Goal: Information Seeking & Learning: Check status

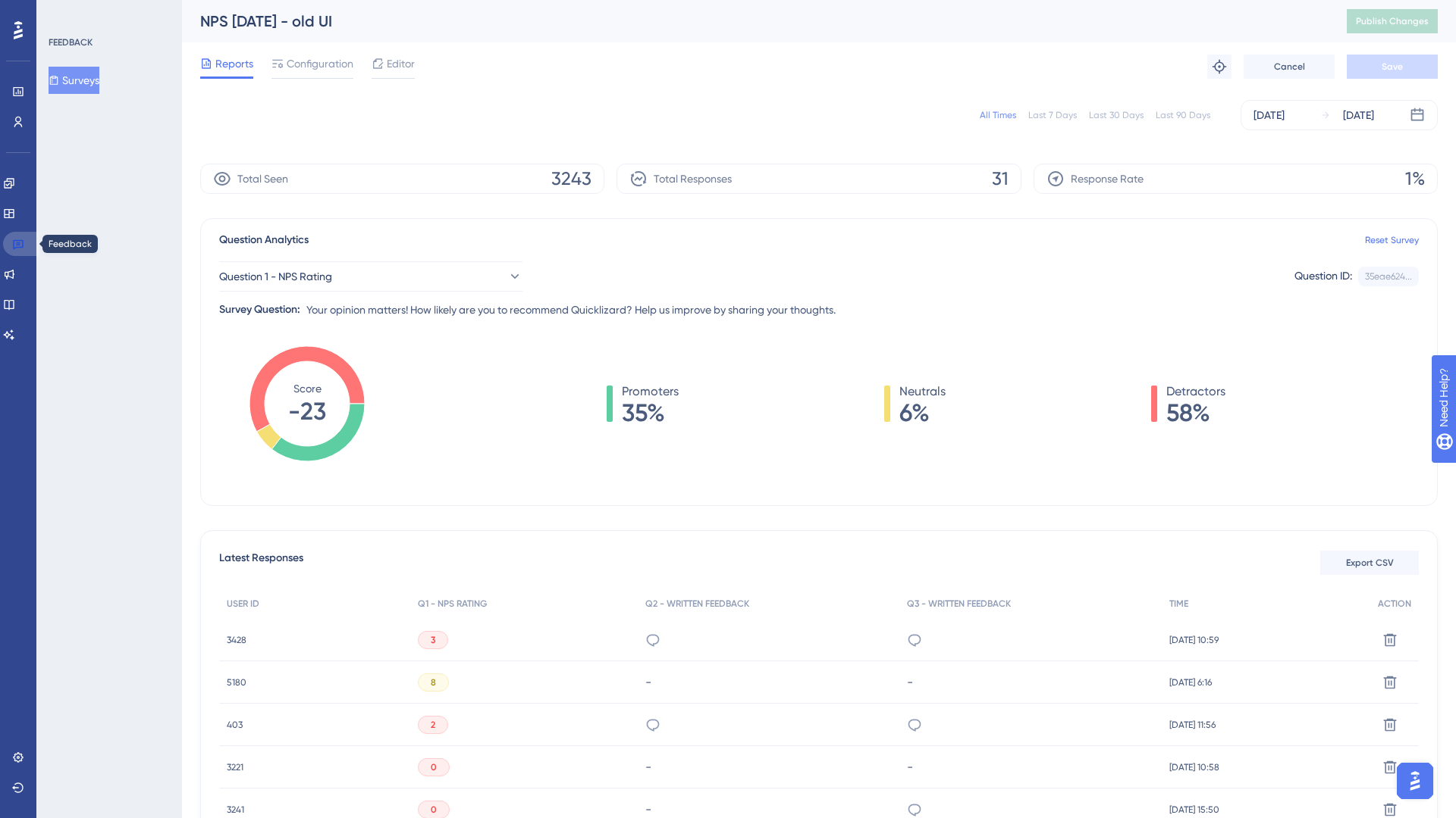
click at [30, 243] on link at bounding box center [21, 244] width 36 height 25
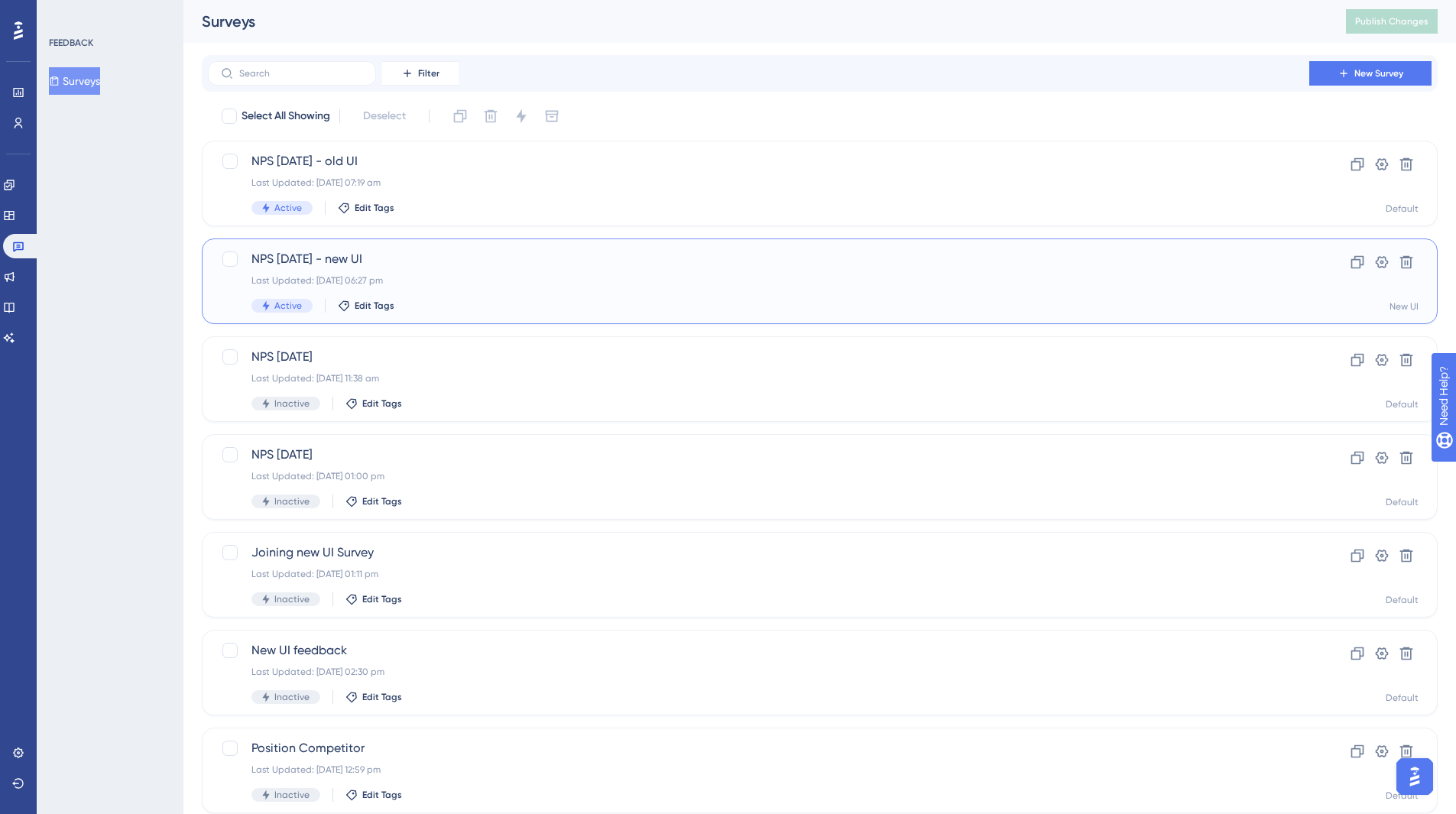
click at [490, 259] on span "NPS [DATE] - new UI" at bounding box center [758, 259] width 1014 height 18
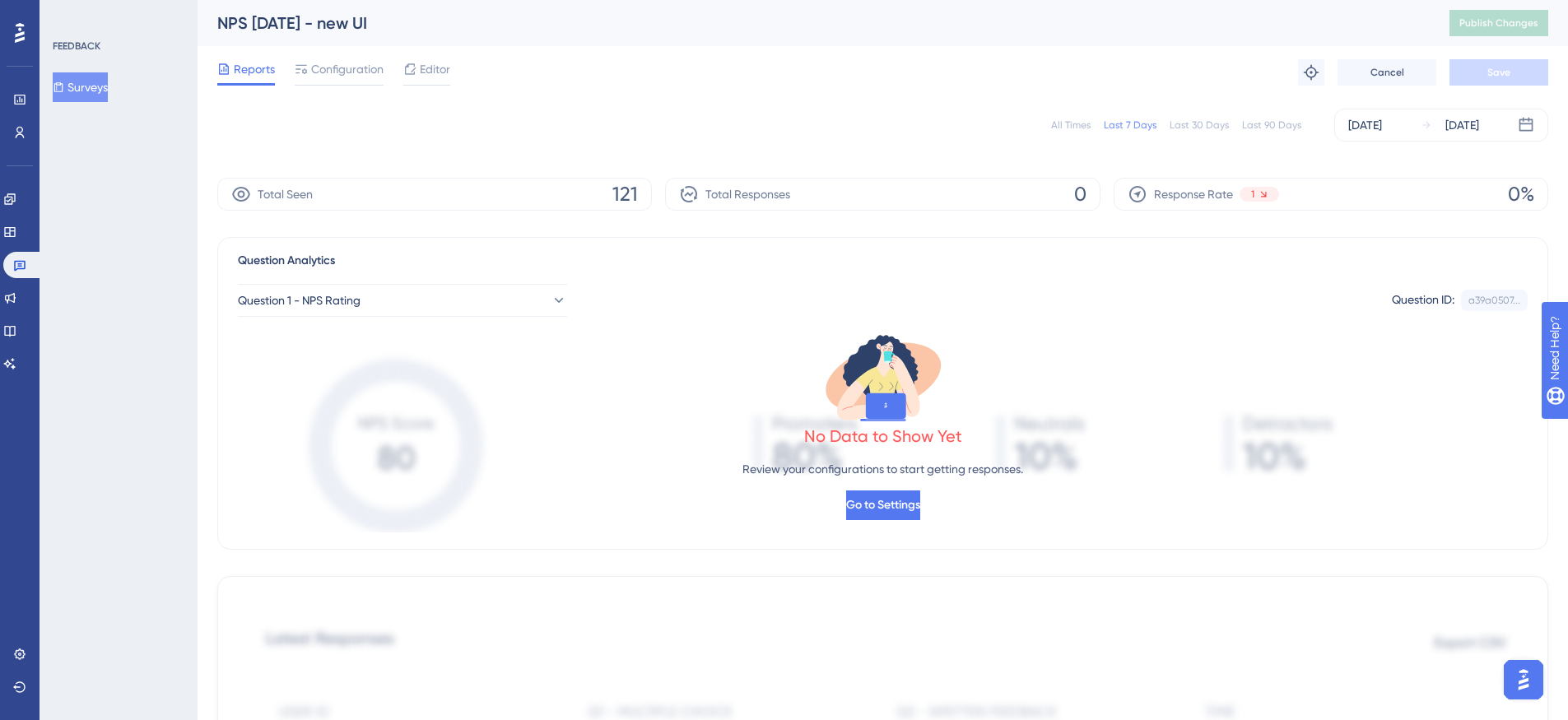
click at [1081, 123] on div "All Times" at bounding box center [1071, 124] width 39 height 13
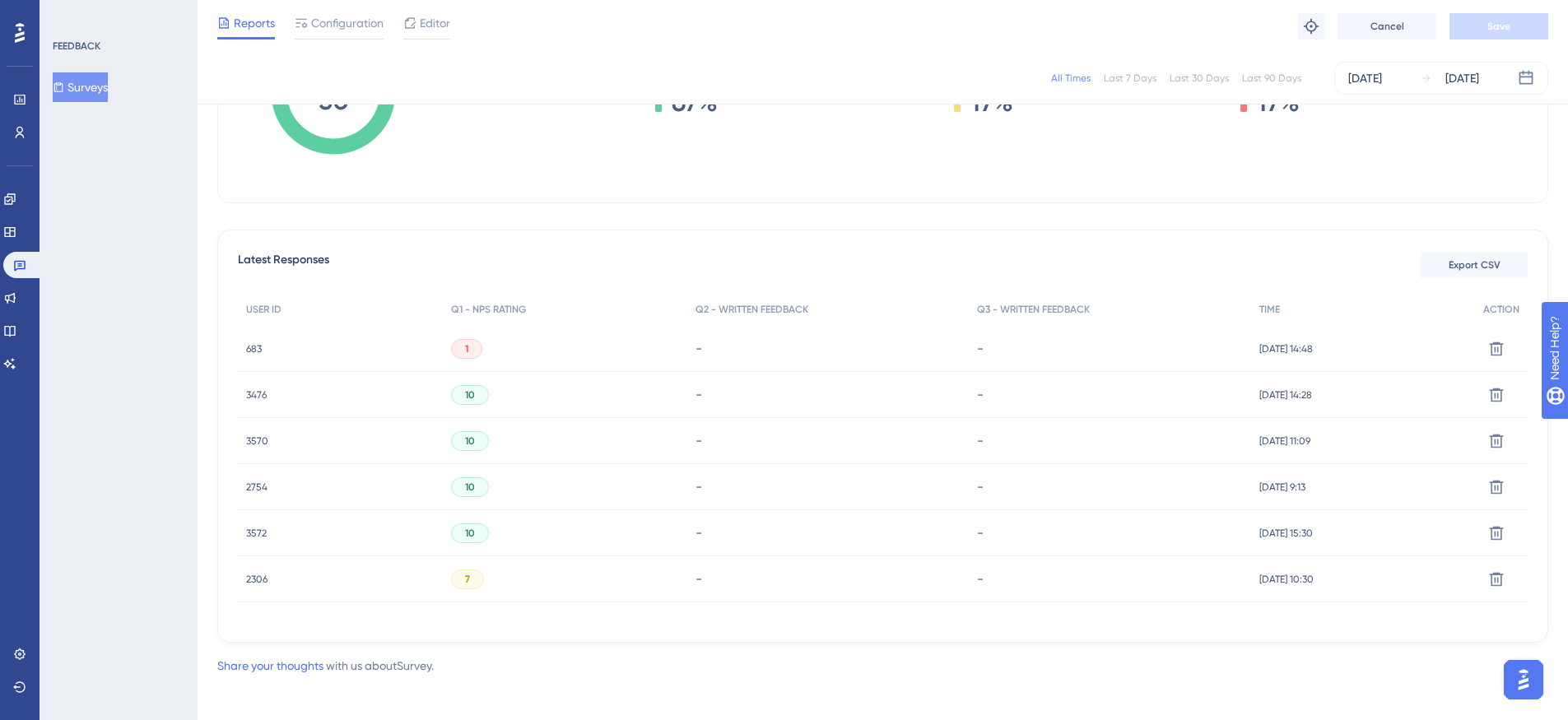
scroll to position [349, 0]
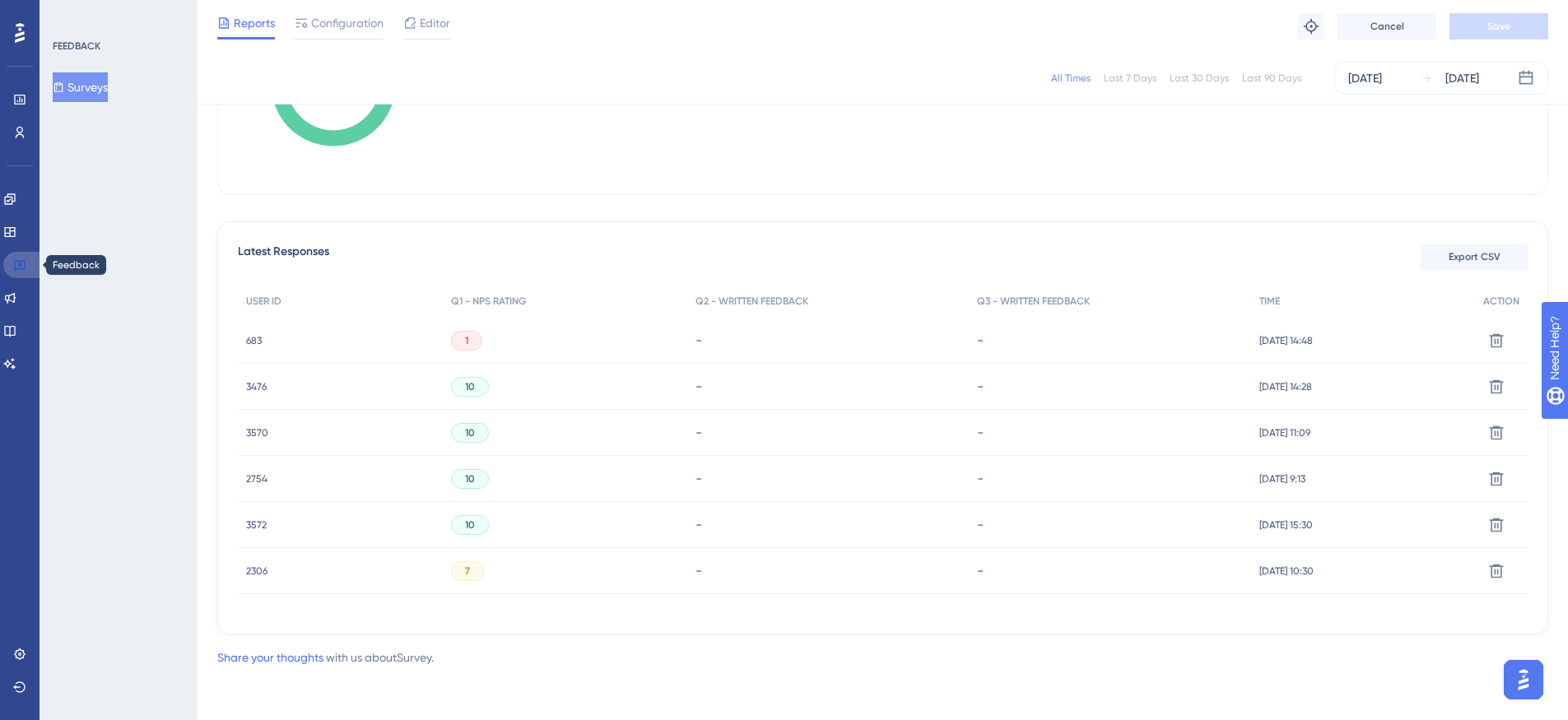
click at [18, 265] on icon at bounding box center [19, 265] width 13 height 13
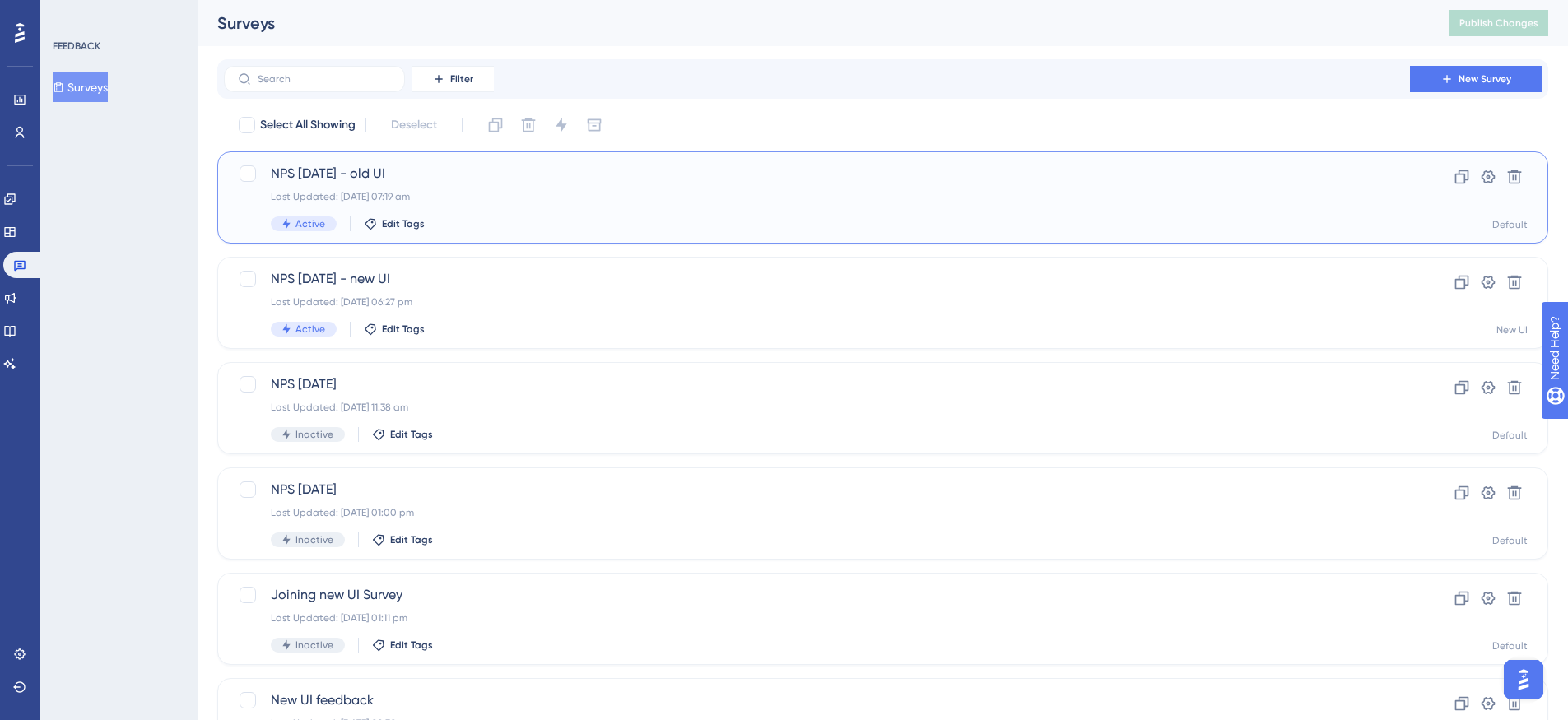
click at [544, 192] on div "Last Updated: [DATE] 07:19 am" at bounding box center [817, 197] width 1092 height 13
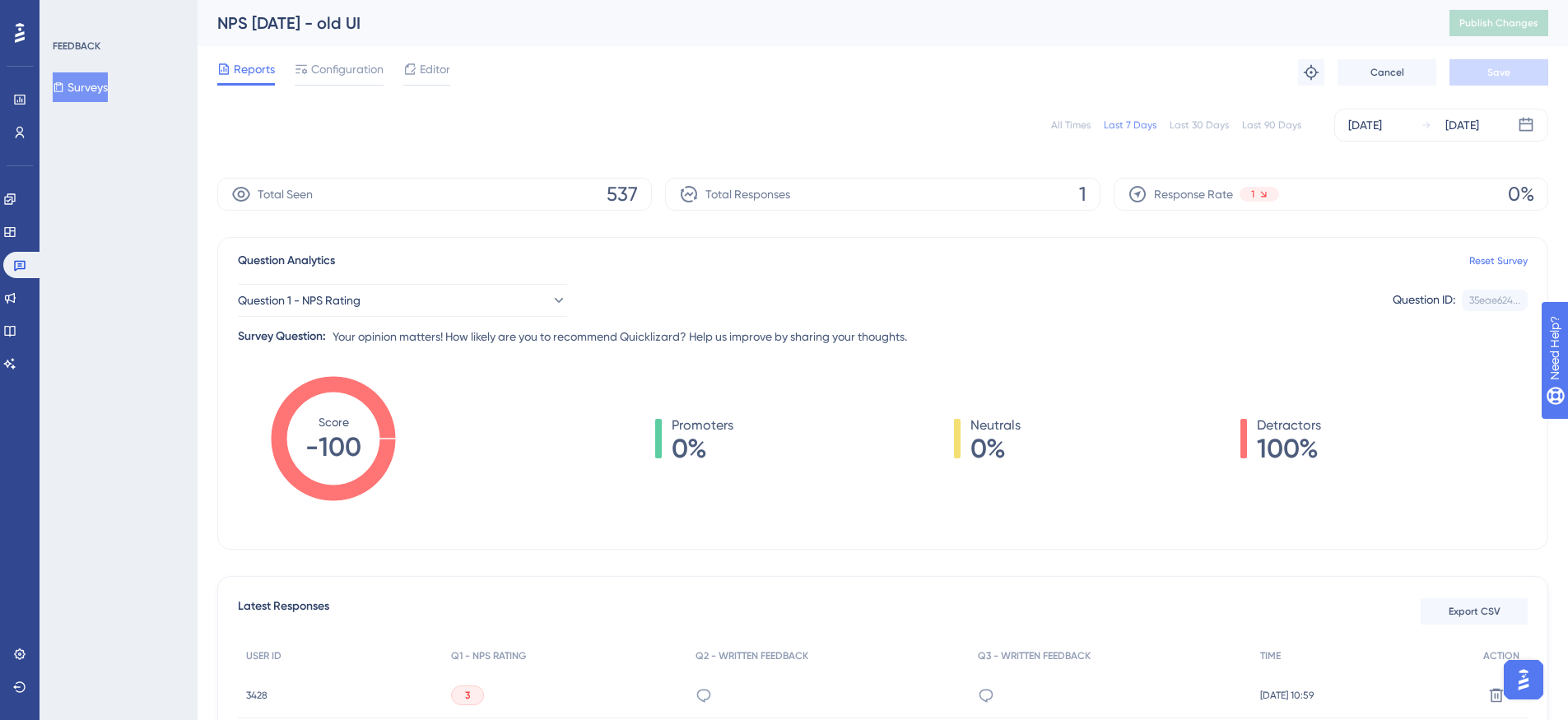
click at [1076, 120] on div "All Times" at bounding box center [1071, 124] width 39 height 13
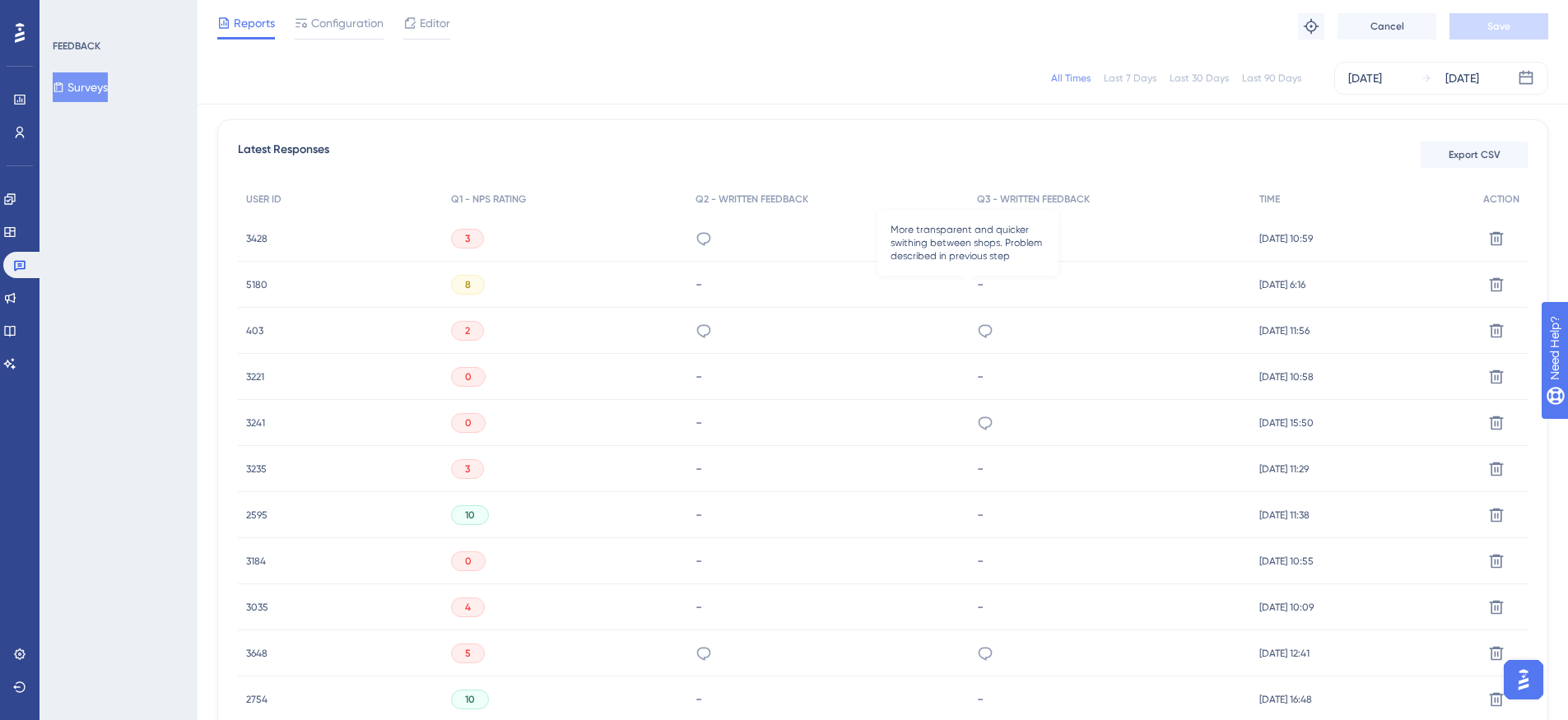
scroll to position [395, 0]
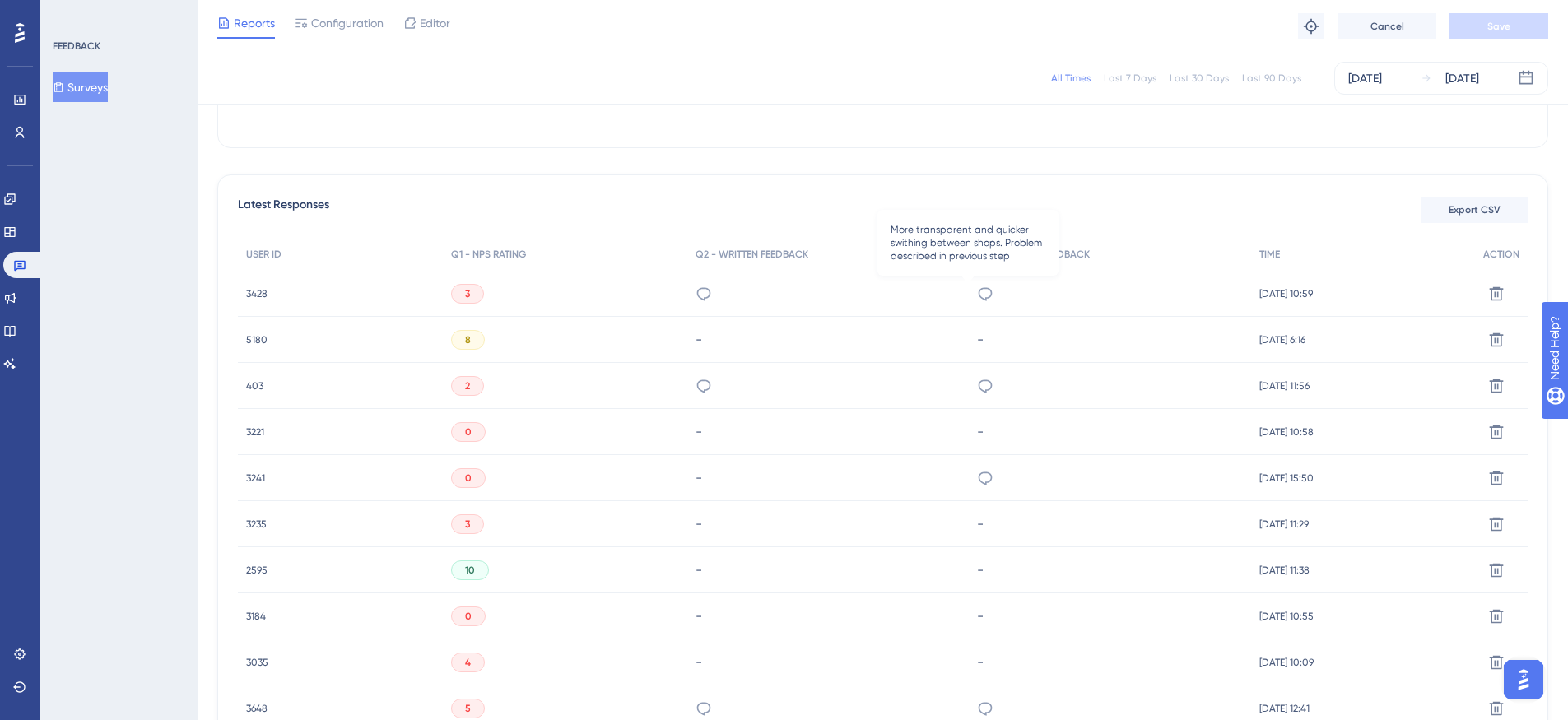
click at [978, 299] on icon at bounding box center [985, 293] width 17 height 17
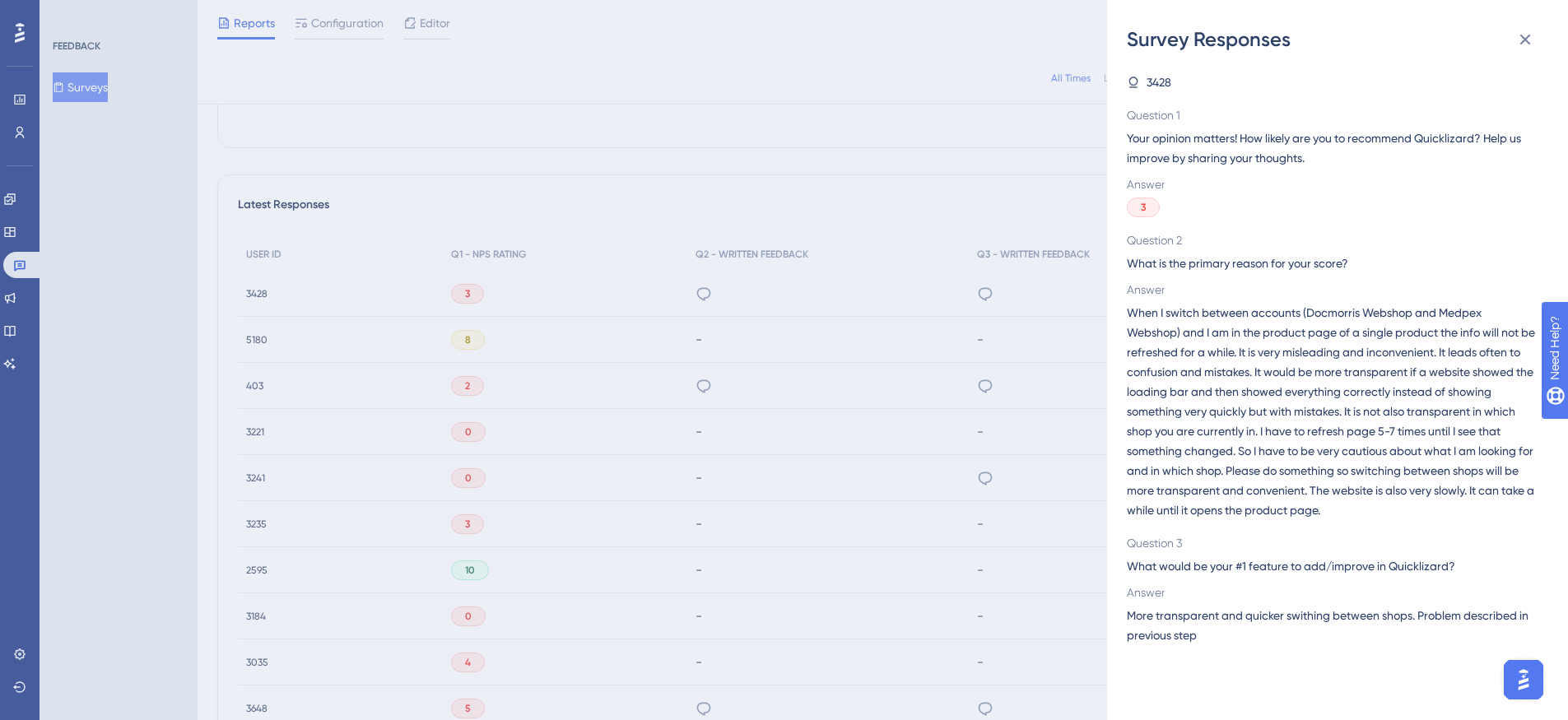
click at [999, 205] on div "Survey Responses 3428 Question 1 Your opinion matters! How likely are you to re…" at bounding box center [784, 360] width 1568 height 720
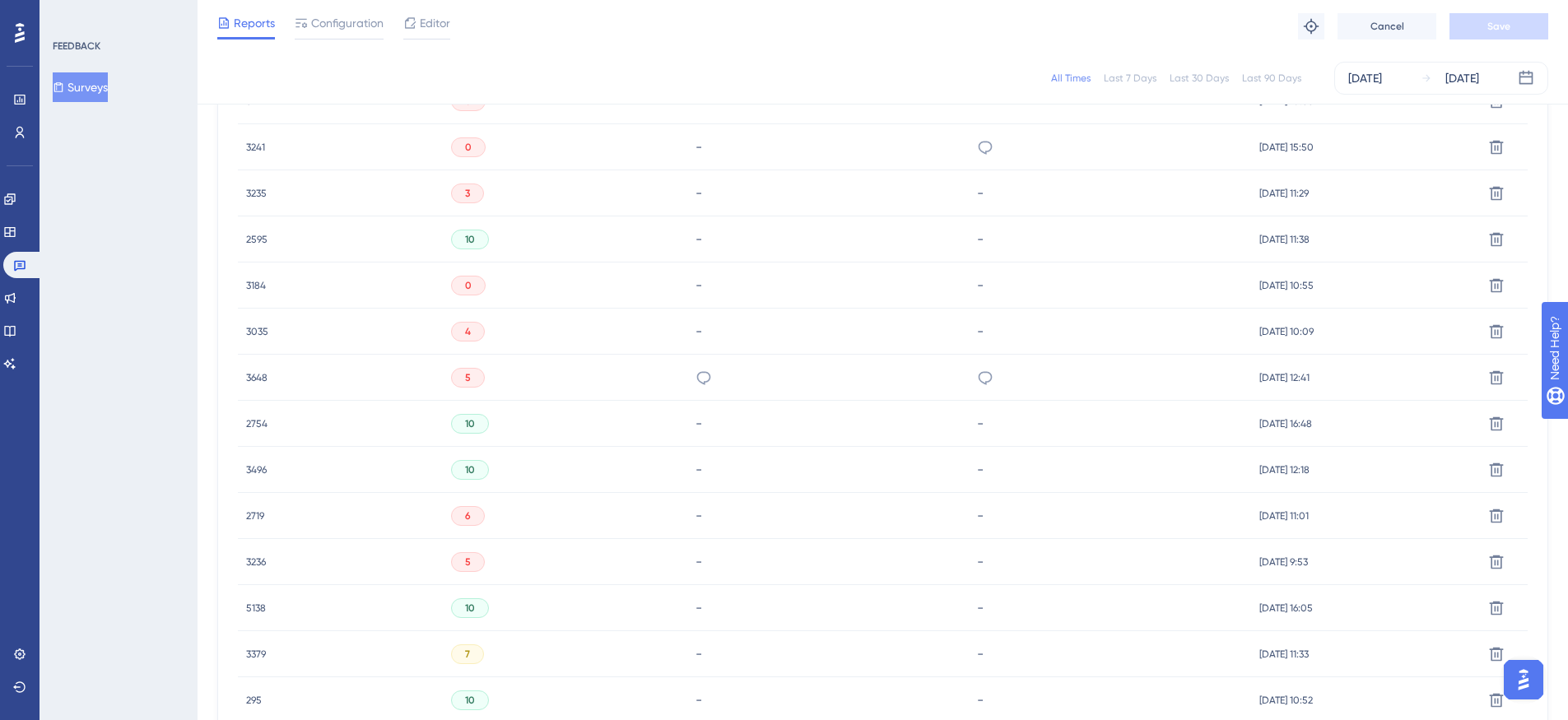
scroll to position [988, 0]
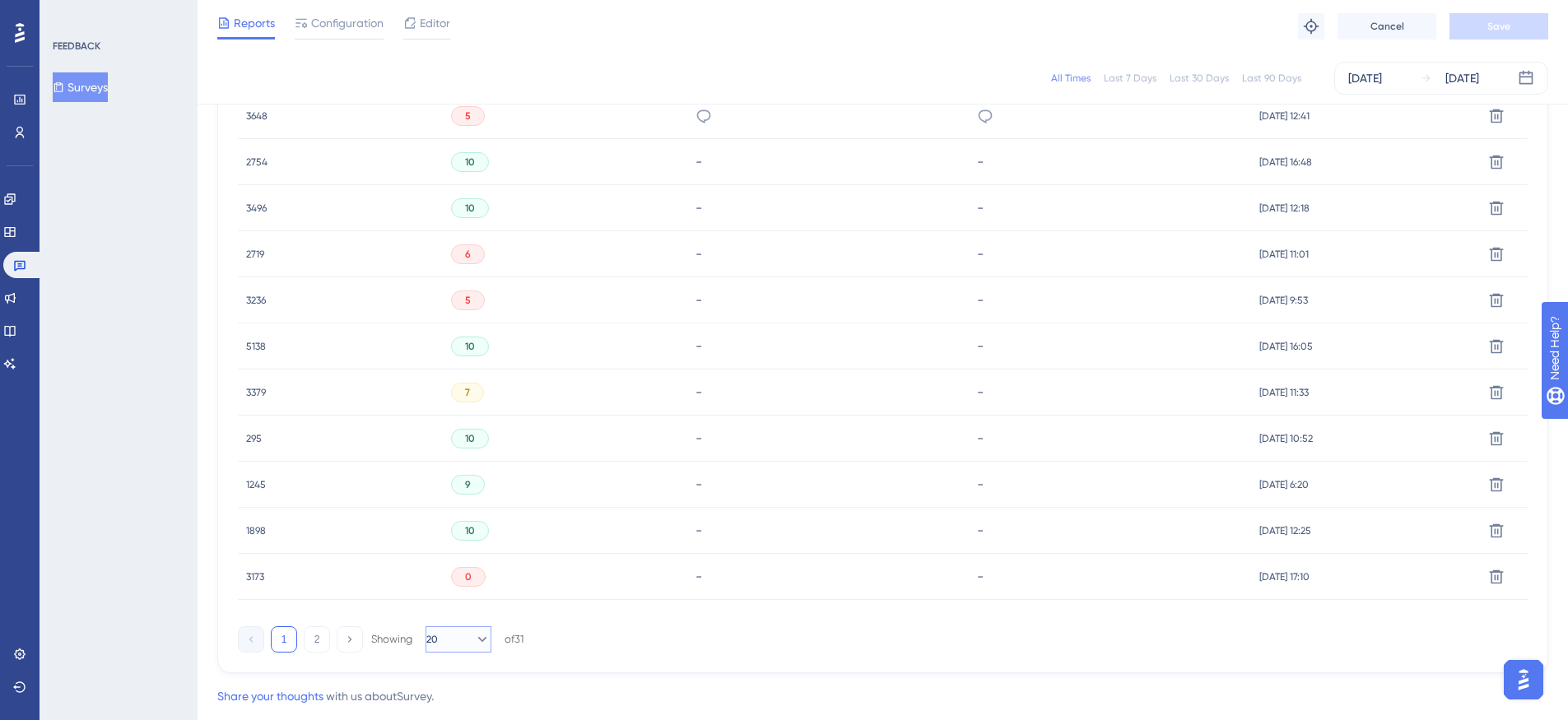
click at [436, 636] on span "20" at bounding box center [432, 639] width 12 height 13
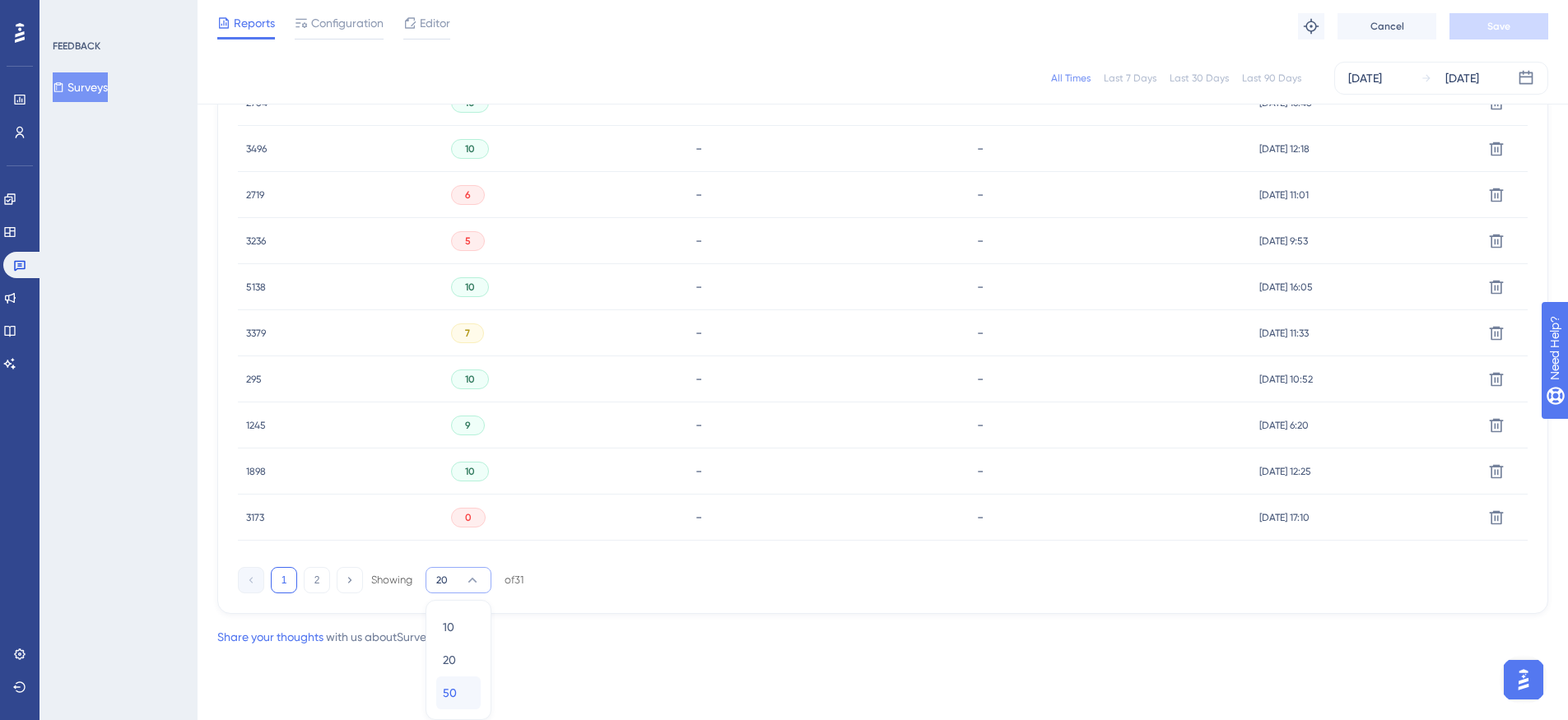
click at [442, 687] on span "50" at bounding box center [449, 693] width 14 height 20
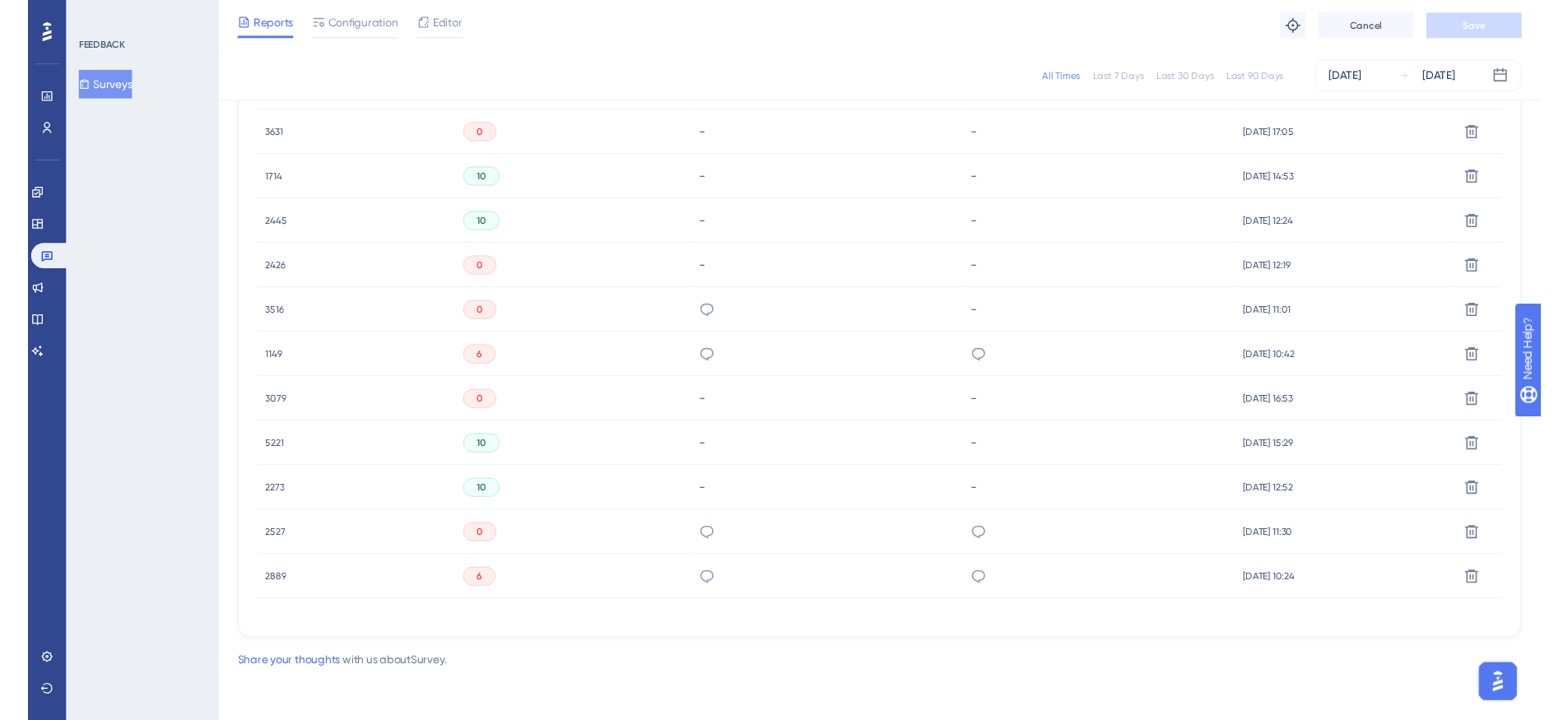
scroll to position [1501, 0]
